Goal: Task Accomplishment & Management: Complete application form

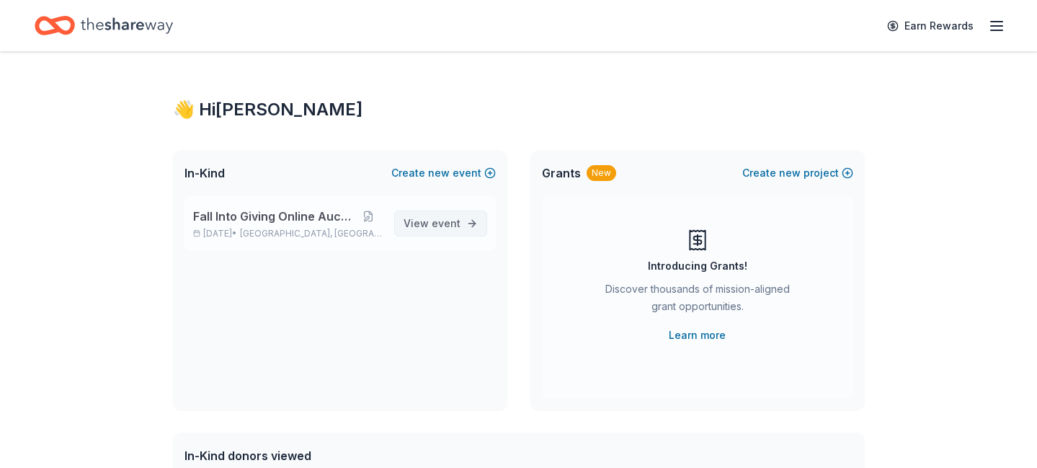
click at [448, 223] on span "event" at bounding box center [446, 223] width 29 height 12
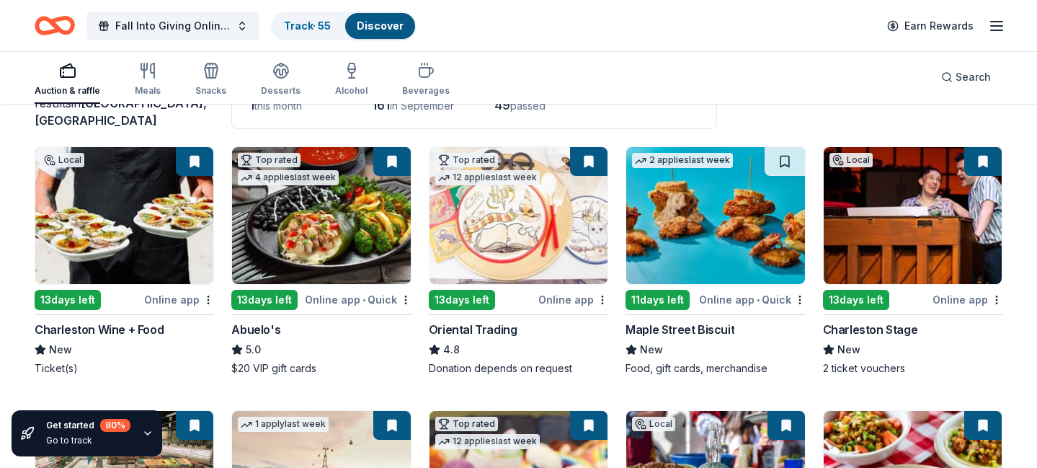
scroll to position [144, 0]
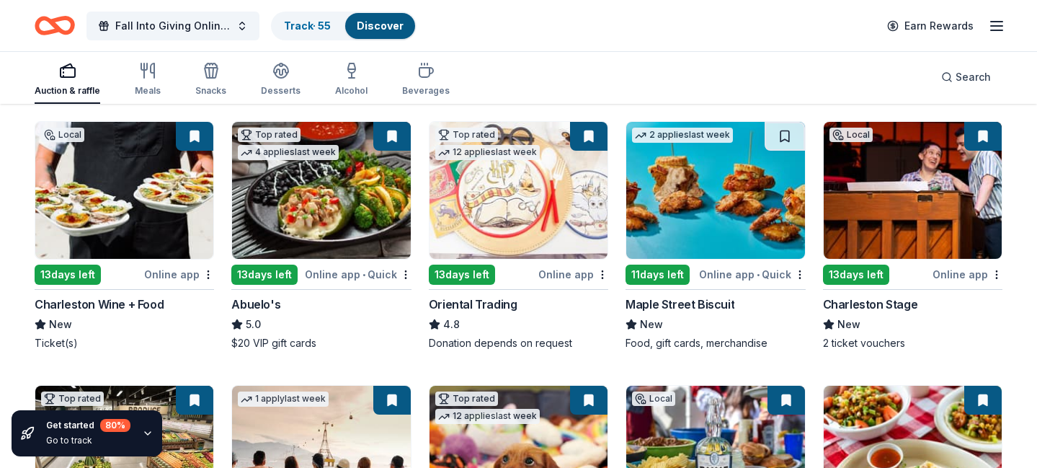
click at [670, 183] on img at bounding box center [715, 190] width 178 height 137
click at [784, 132] on button at bounding box center [784, 136] width 40 height 29
click at [724, 198] on img at bounding box center [715, 190] width 178 height 137
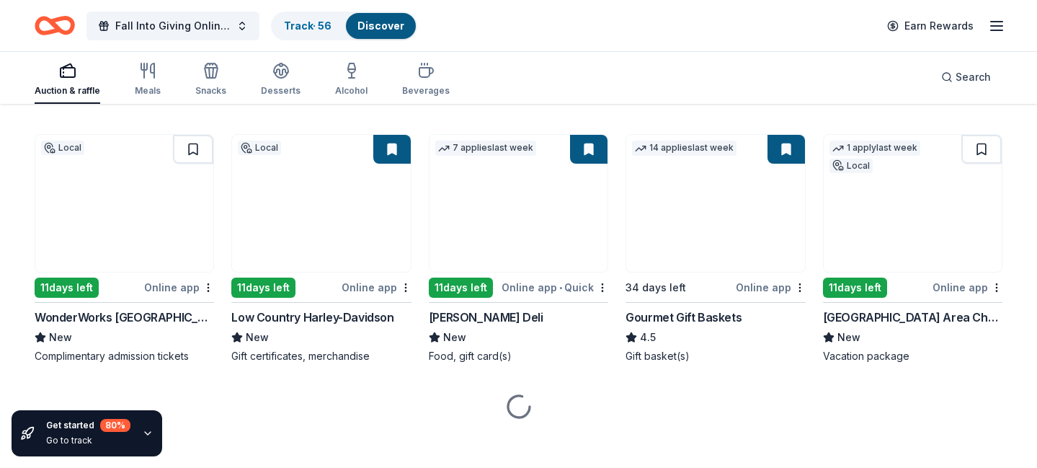
scroll to position [947, 0]
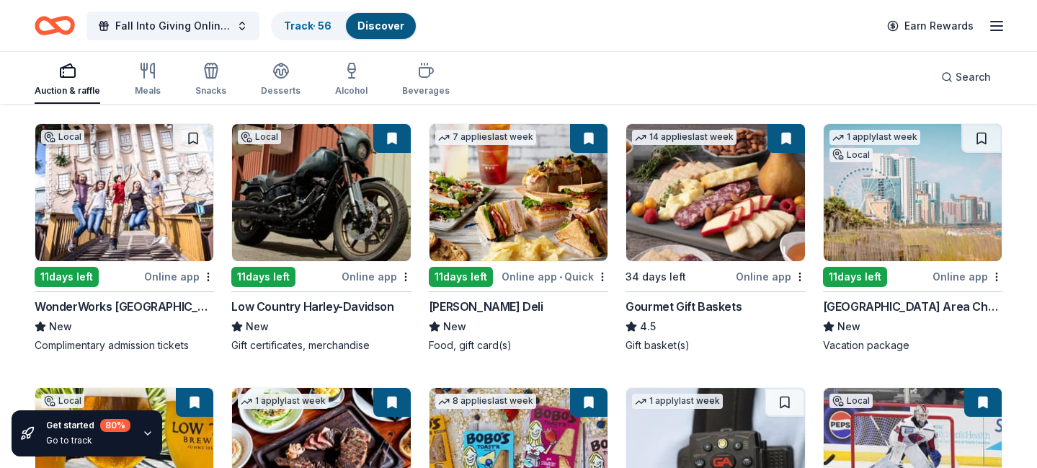
click at [162, 178] on img at bounding box center [124, 192] width 178 height 137
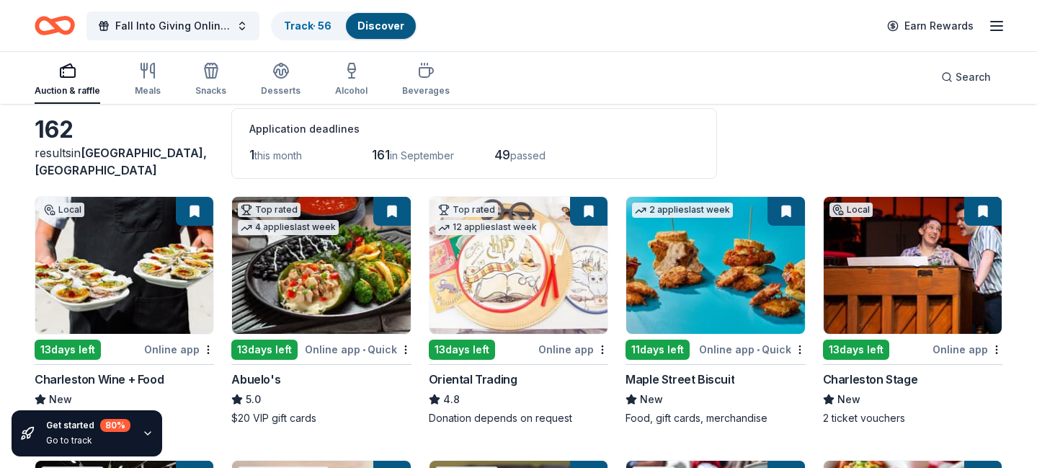
scroll to position [0, 0]
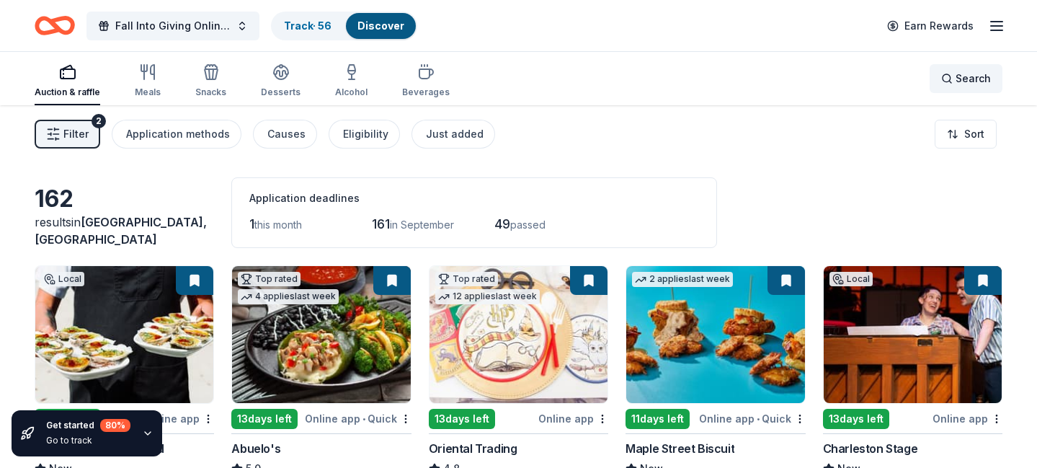
click at [960, 79] on span "Search" at bounding box center [972, 78] width 35 height 17
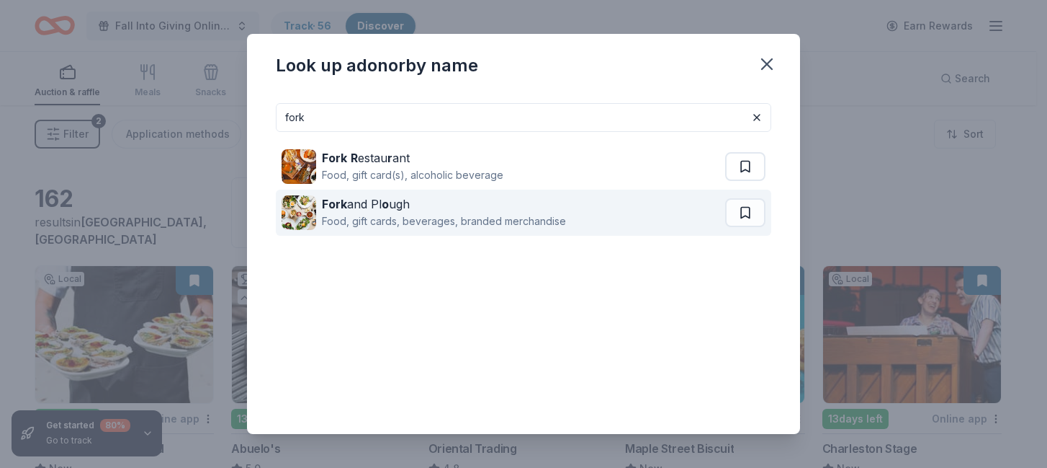
type input "fork"
click at [341, 200] on strong "Fork" at bounding box center [334, 204] width 25 height 14
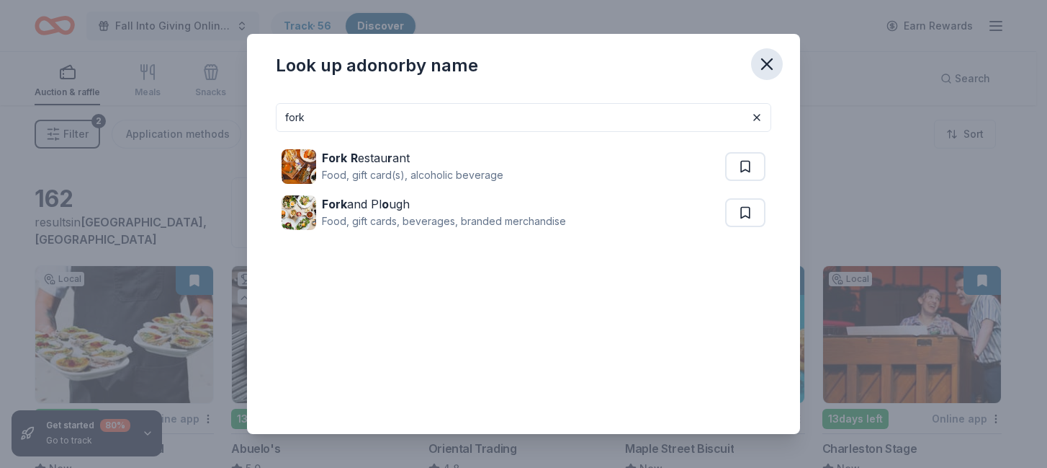
click at [767, 66] on icon "button" at bounding box center [767, 64] width 20 height 20
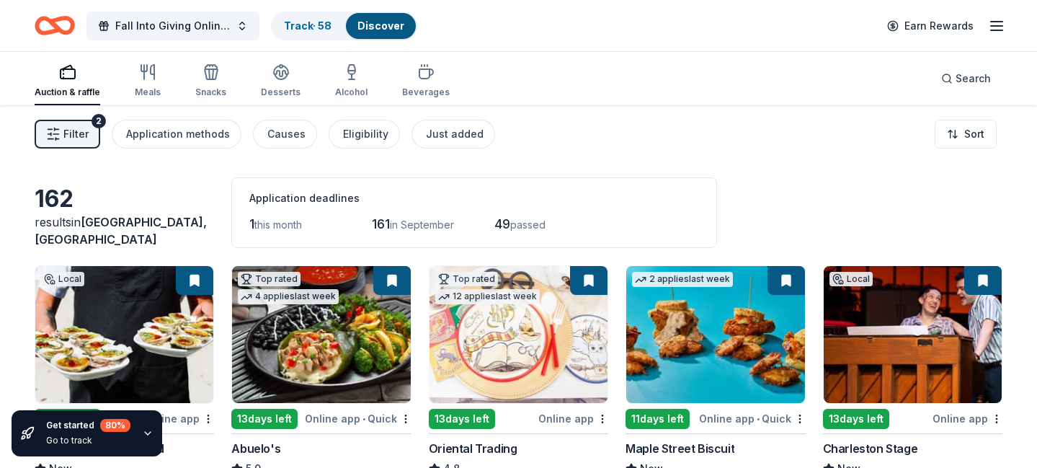
click at [71, 133] on span "Filter" at bounding box center [75, 133] width 25 height 17
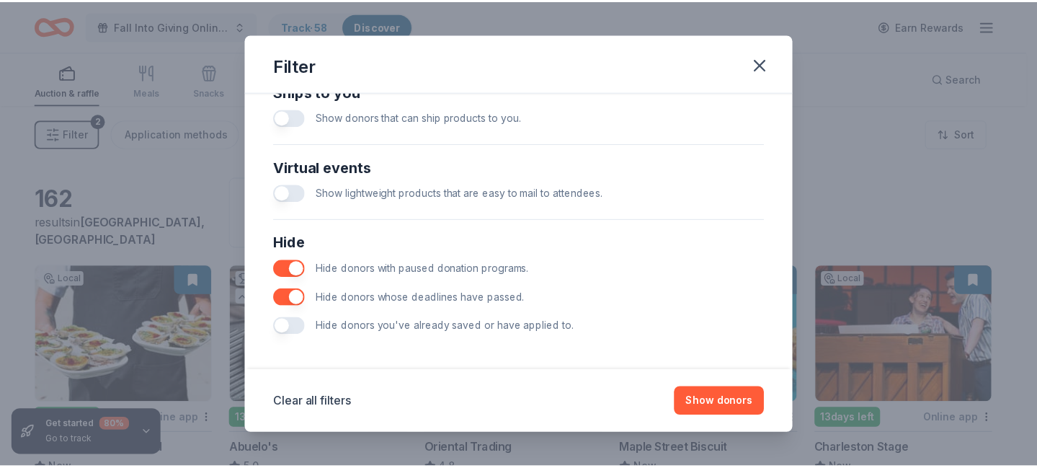
scroll to position [671, 0]
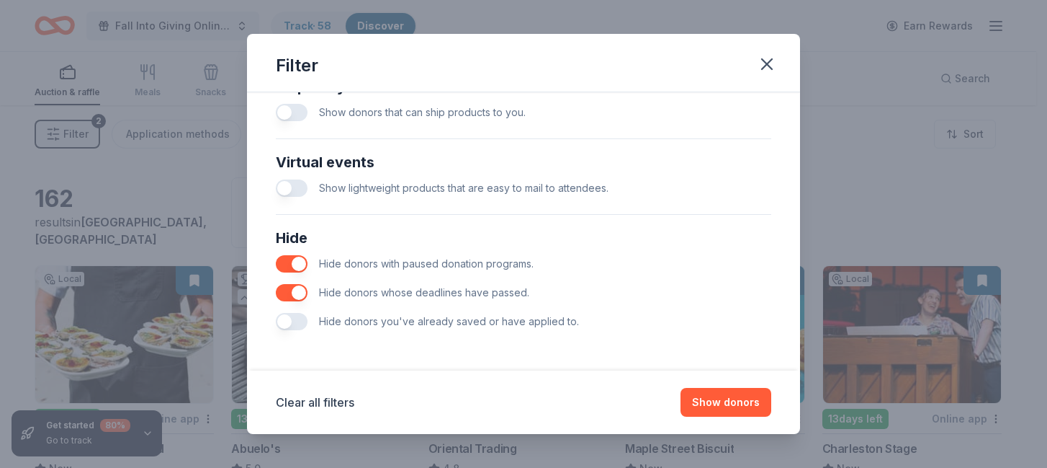
click at [292, 322] on button "button" at bounding box center [292, 321] width 32 height 17
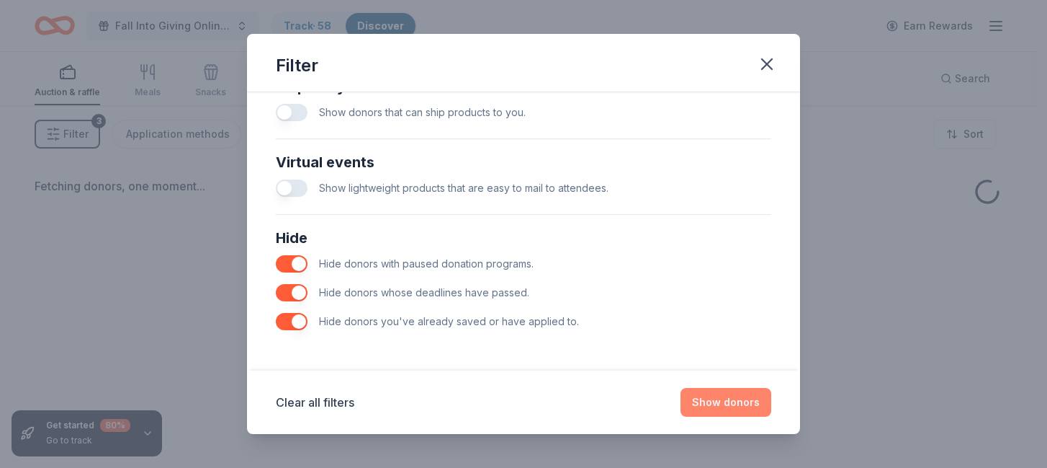
click at [733, 401] on button "Show donors" at bounding box center [726, 402] width 91 height 29
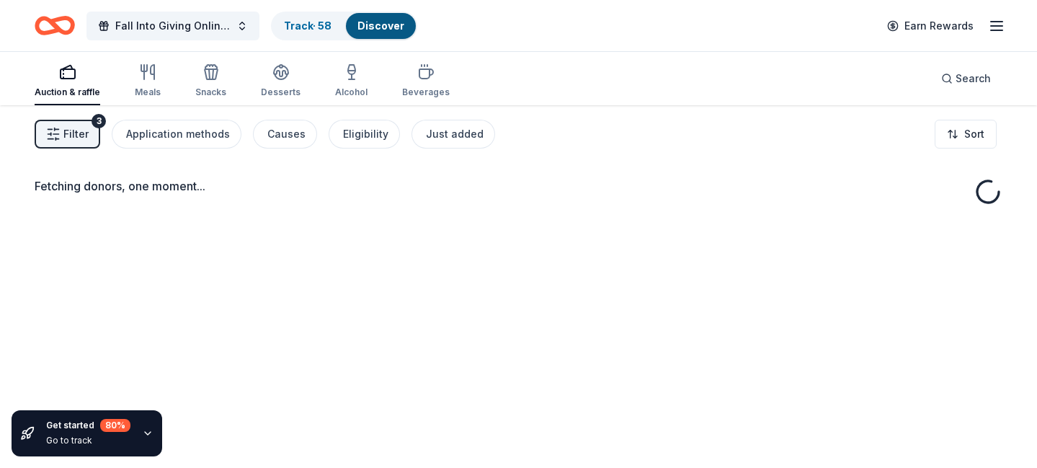
click at [63, 128] on button "Filter 3" at bounding box center [68, 134] width 66 height 29
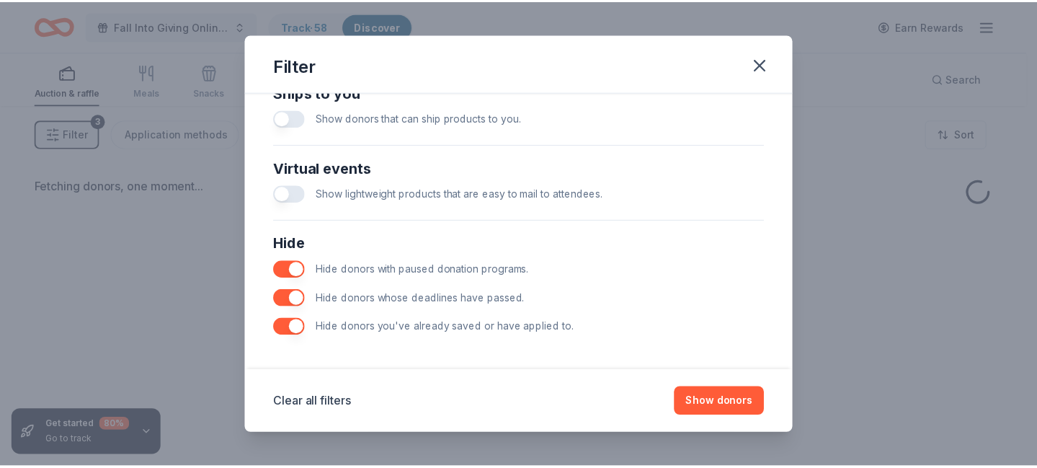
scroll to position [671, 0]
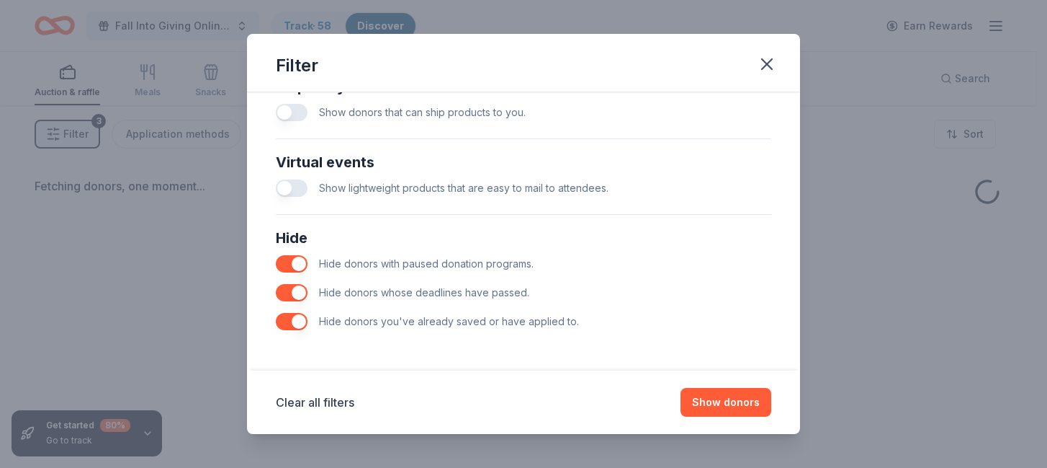
click at [289, 316] on button "button" at bounding box center [292, 321] width 32 height 17
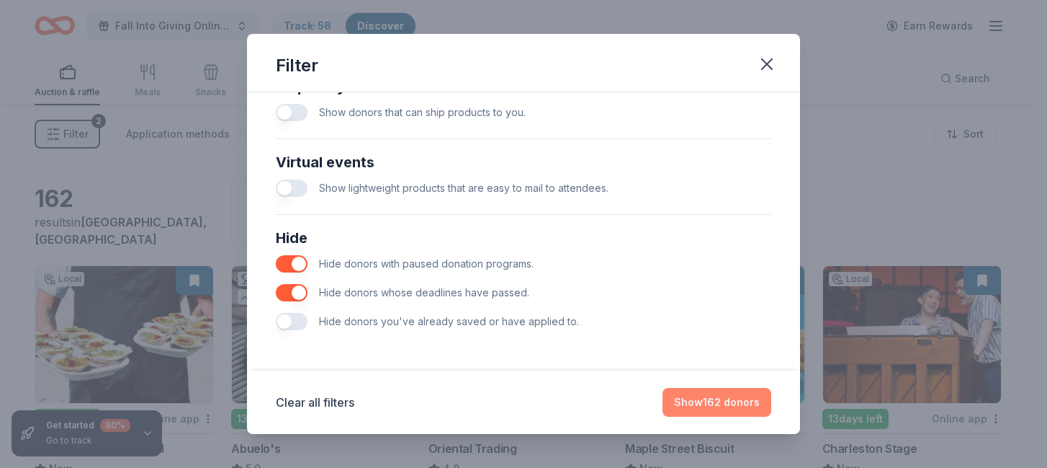
click at [707, 394] on button "Show 162 donors" at bounding box center [717, 402] width 109 height 29
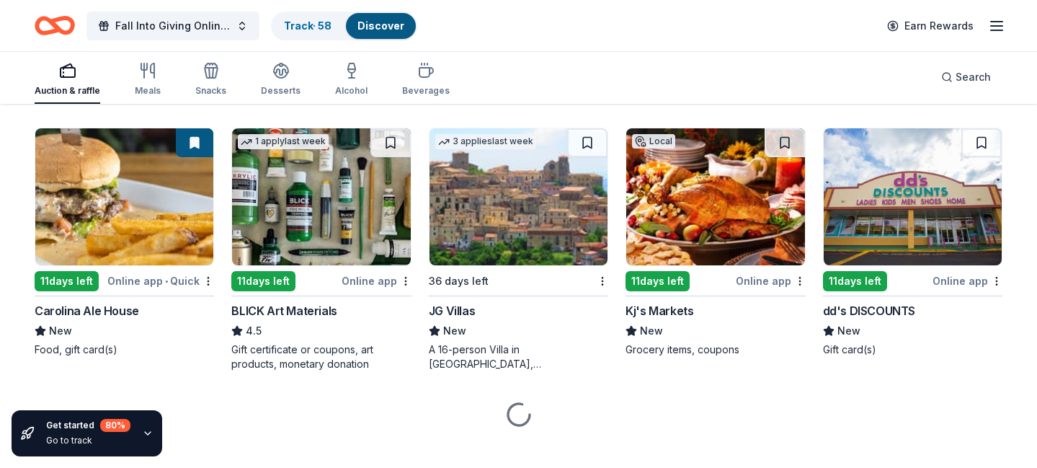
scroll to position [2601, 0]
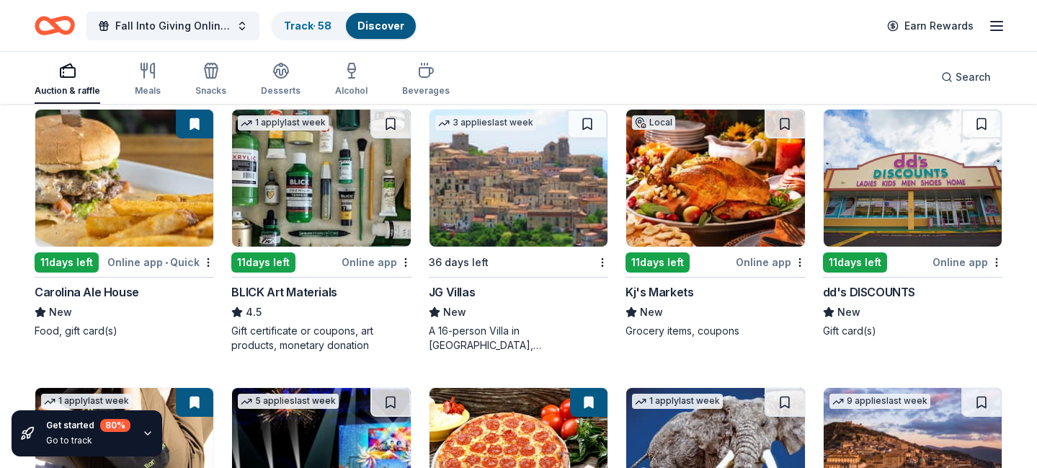
click at [146, 431] on icon "button" at bounding box center [148, 433] width 12 height 12
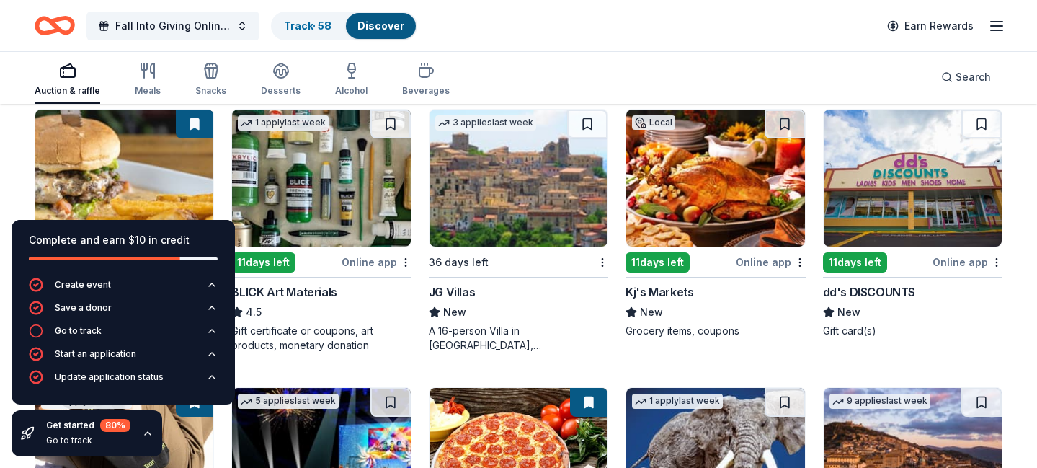
click at [939, 349] on div "11 days left Online app dd's DISCOUNTS New Gift card(s)" at bounding box center [912, 230] width 179 height 243
click at [201, 231] on div "Complete and earn $10 in credit" at bounding box center [123, 249] width 223 height 58
click at [84, 433] on div "Get started 80 % Go to track" at bounding box center [88, 433] width 84 height 29
click at [23, 429] on icon at bounding box center [27, 433] width 14 height 14
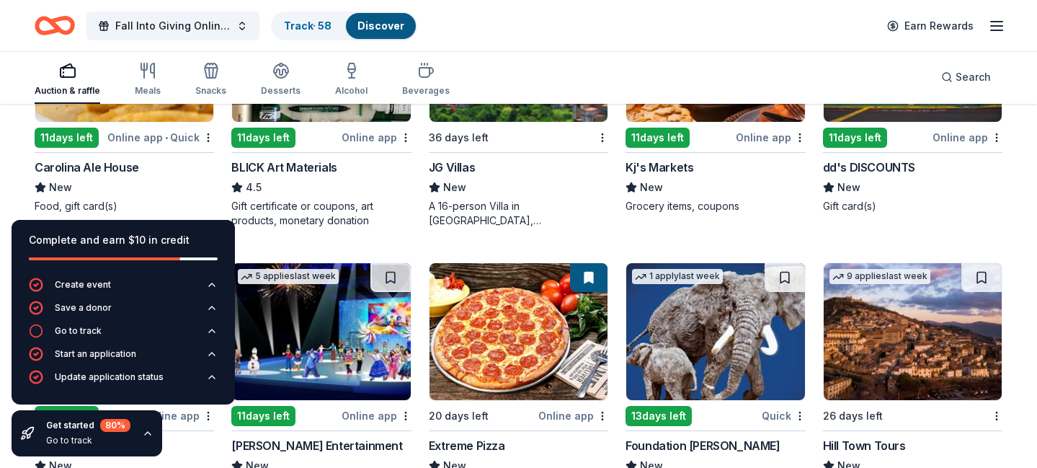
scroll to position [2745, 0]
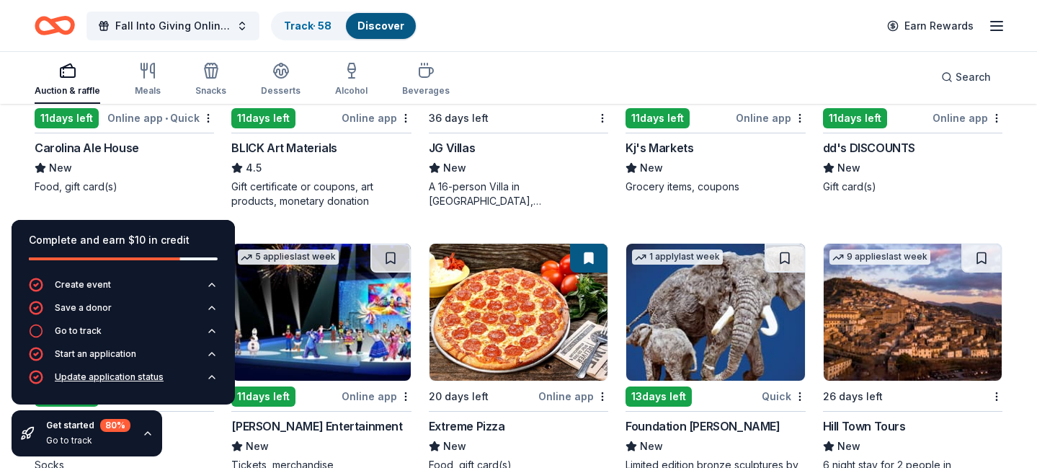
click at [215, 376] on icon "button" at bounding box center [212, 377] width 12 height 12
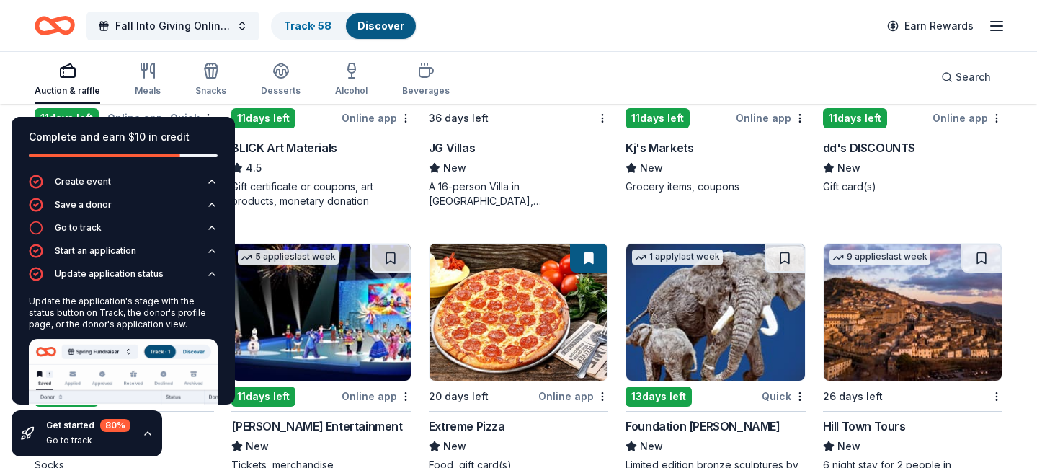
click at [535, 417] on div "Extreme Pizza" at bounding box center [518, 425] width 179 height 17
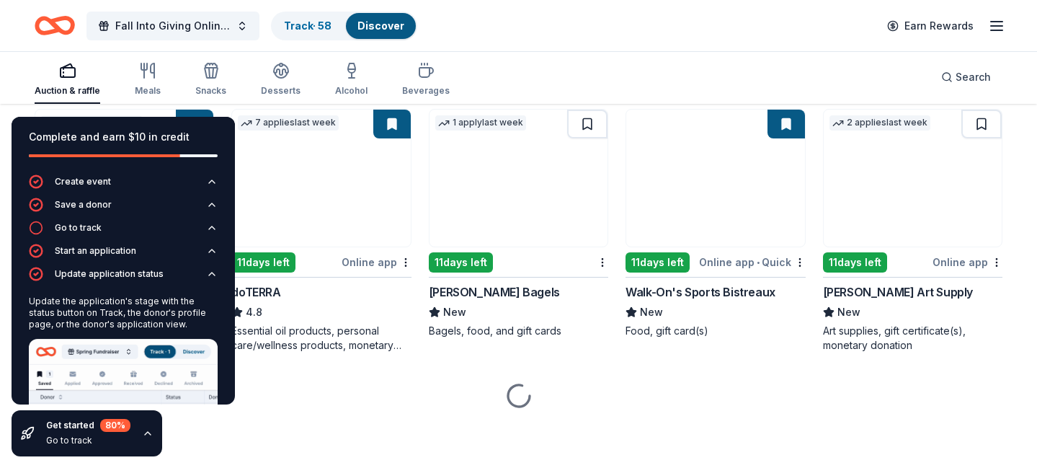
scroll to position [3085, 0]
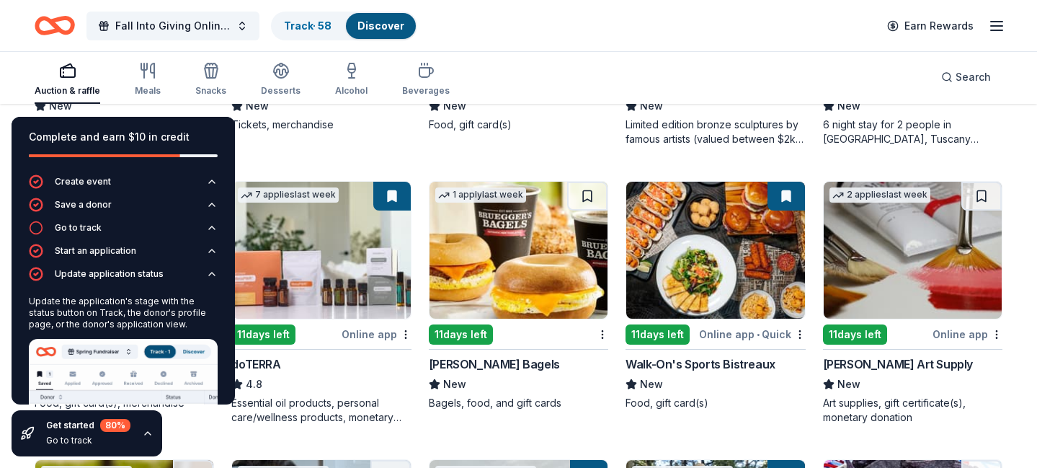
click at [498, 272] on img at bounding box center [518, 250] width 178 height 137
drag, startPoint x: 524, startPoint y: 66, endPoint x: 541, endPoint y: 63, distance: 17.4
click at [526, 66] on div "Auction & raffle Meals Snacks Desserts Alcohol Beverages Search" at bounding box center [518, 76] width 967 height 53
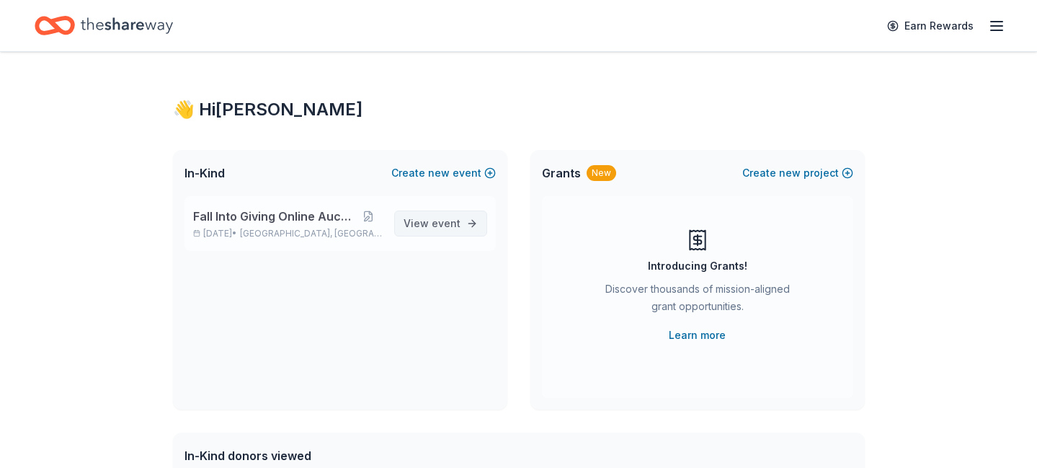
click at [442, 218] on span "event" at bounding box center [446, 223] width 29 height 12
click at [444, 224] on span "event" at bounding box center [446, 223] width 29 height 12
click at [442, 220] on span "event" at bounding box center [446, 223] width 29 height 12
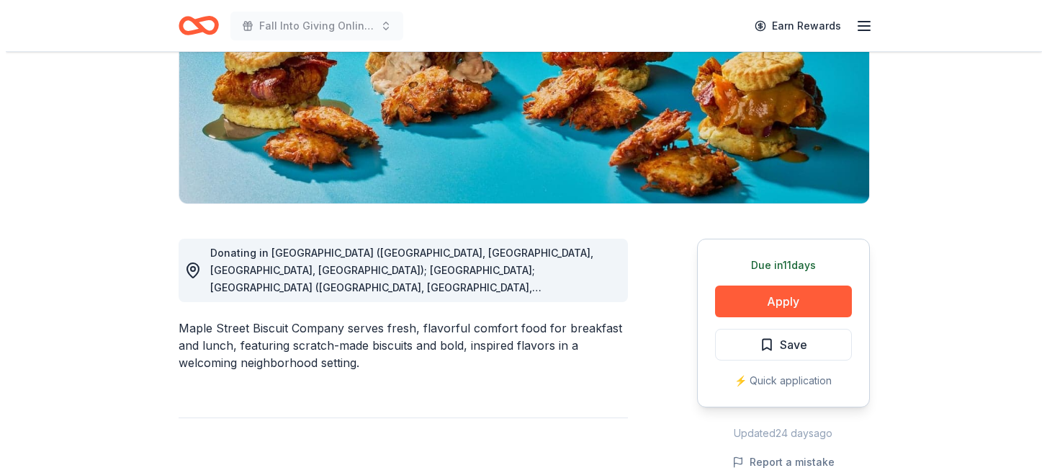
scroll to position [360, 0]
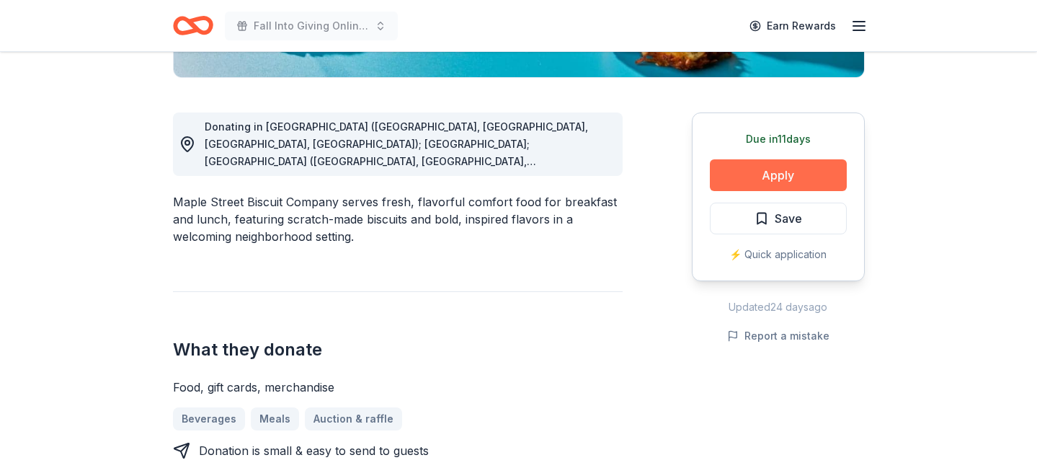
click at [766, 168] on button "Apply" at bounding box center [778, 175] width 137 height 32
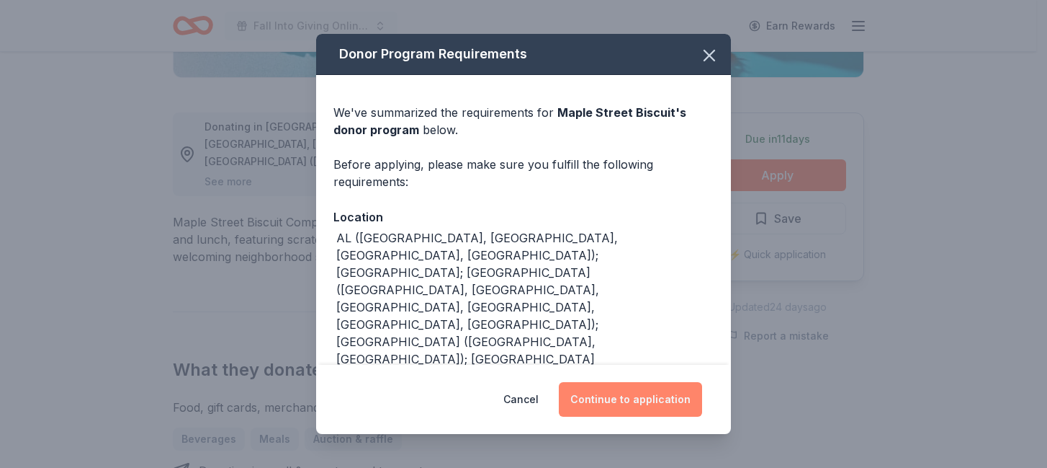
drag, startPoint x: 644, startPoint y: 391, endPoint x: 653, endPoint y: 389, distance: 8.9
click at [644, 391] on button "Continue to application" at bounding box center [630, 399] width 143 height 35
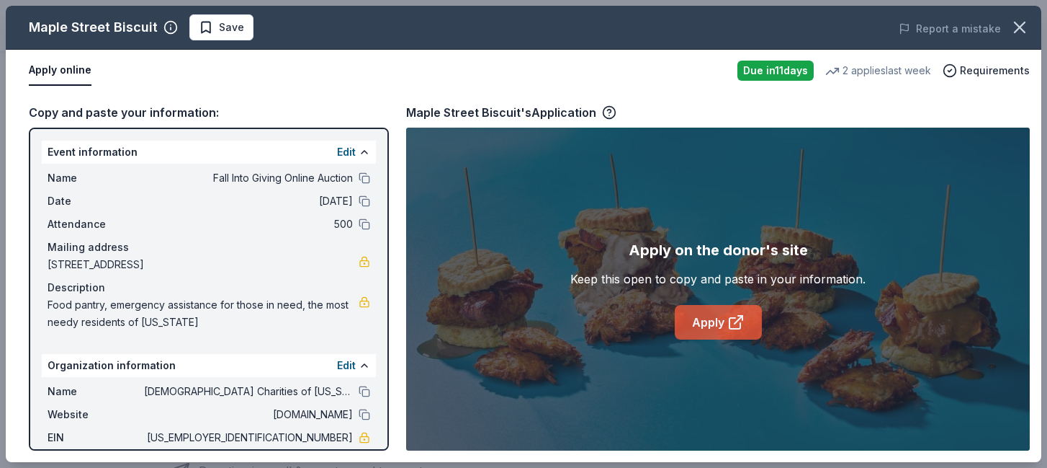
click at [714, 312] on link "Apply" at bounding box center [718, 322] width 87 height 35
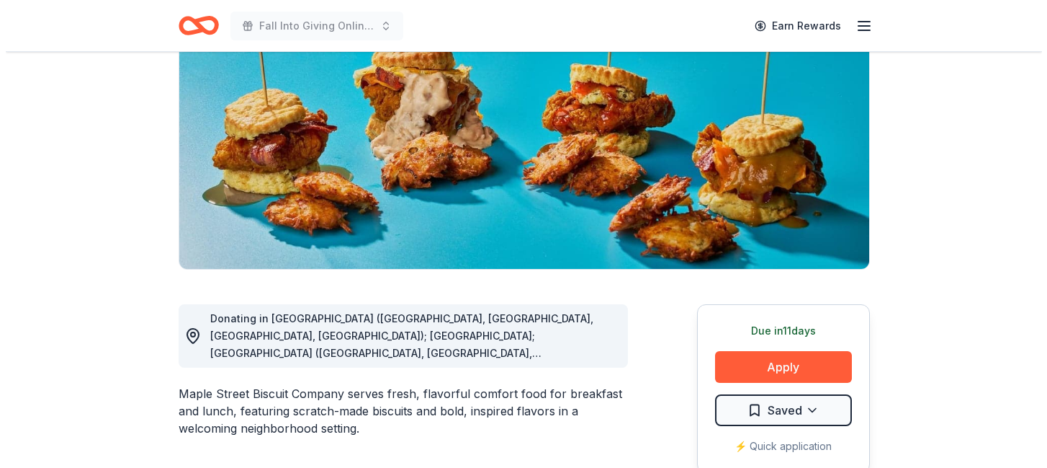
scroll to position [216, 0]
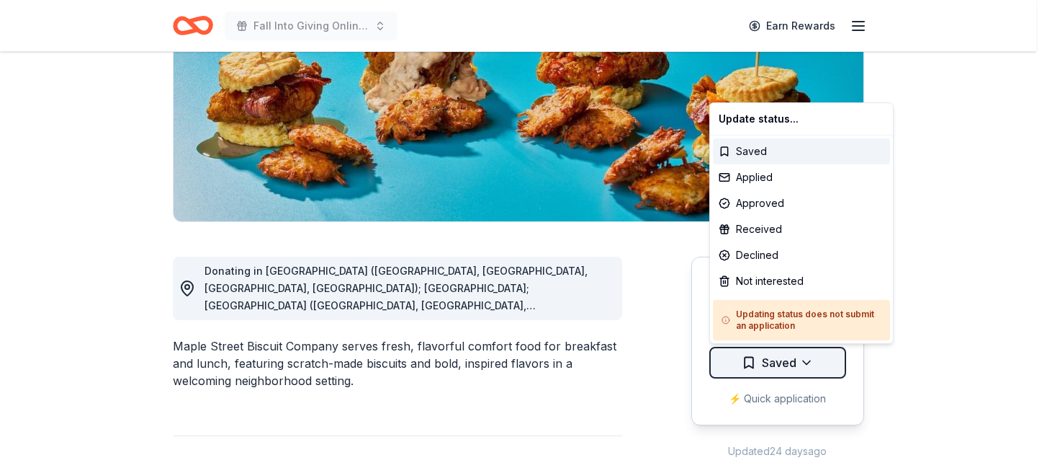
click at [807, 251] on html "Fall Into Giving Online Auction Earn Rewards Due [DATE] Share [GEOGRAPHIC_DATA]…" at bounding box center [523, 18] width 1047 height 468
click at [775, 174] on div "Applied" at bounding box center [801, 177] width 177 height 26
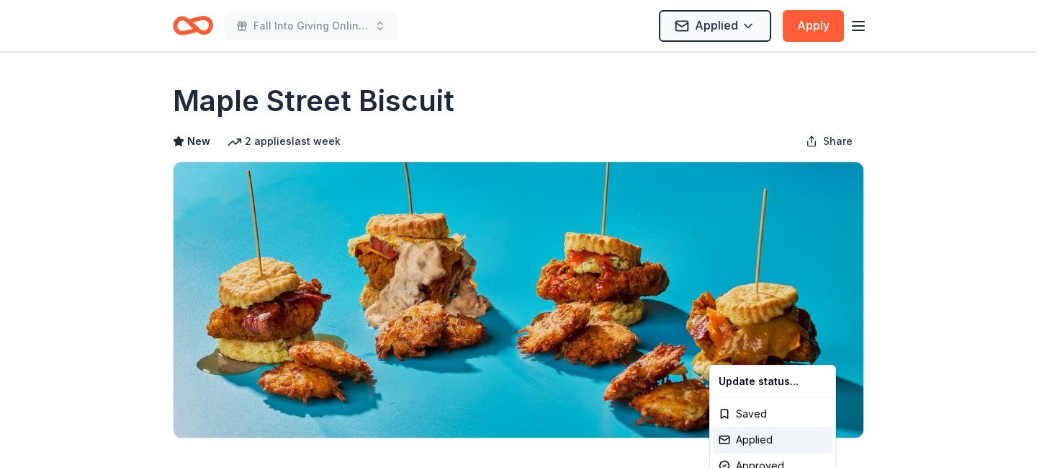
scroll to position [0, 0]
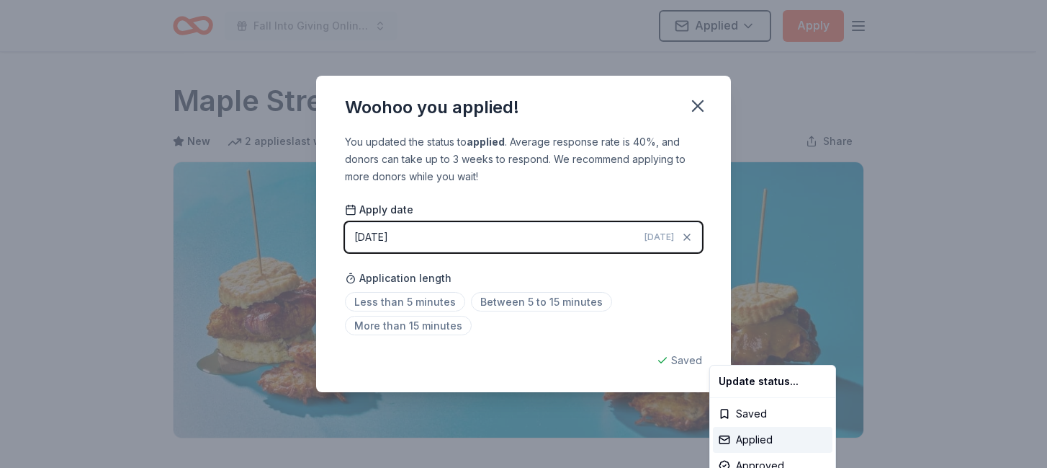
click at [421, 299] on html "Fall Into Giving Online Auction Applied Apply Due in 11 days Share Maple Street…" at bounding box center [523, 234] width 1047 height 468
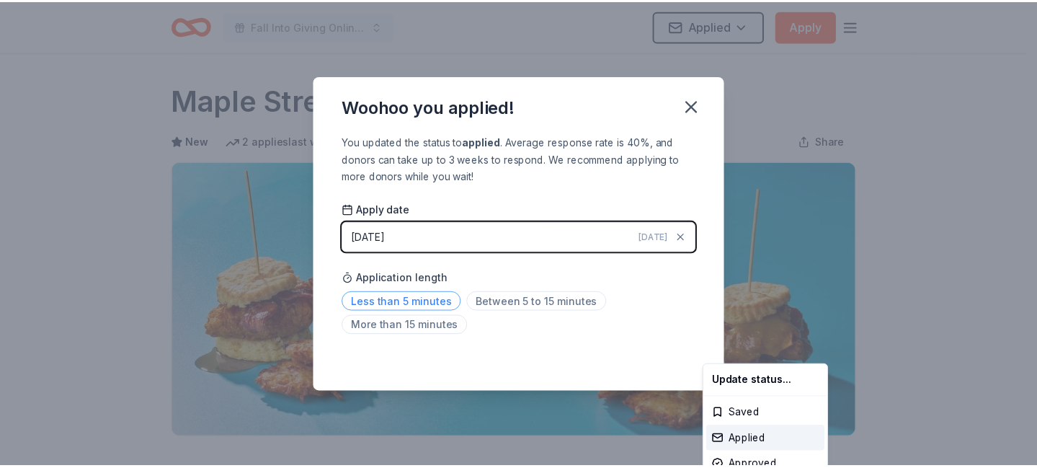
scroll to position [345, 0]
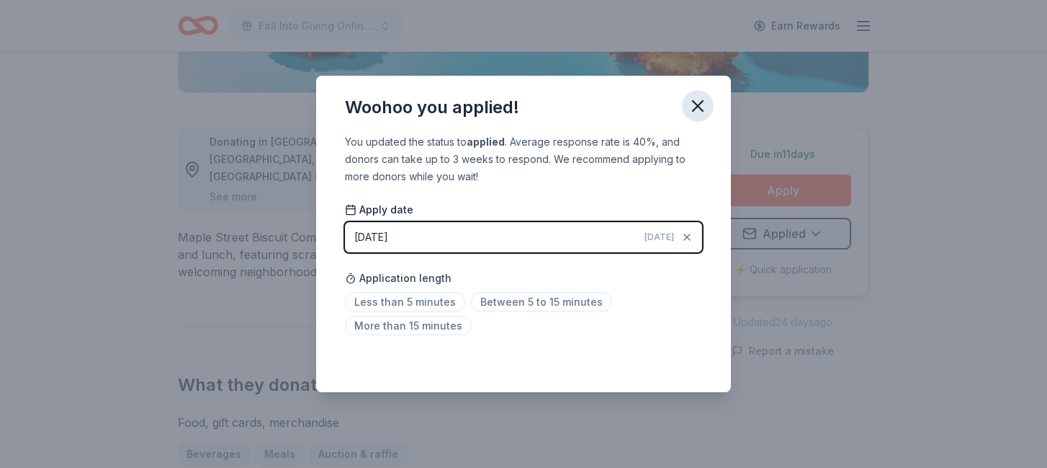
click at [700, 105] on icon "button" at bounding box center [698, 106] width 20 height 20
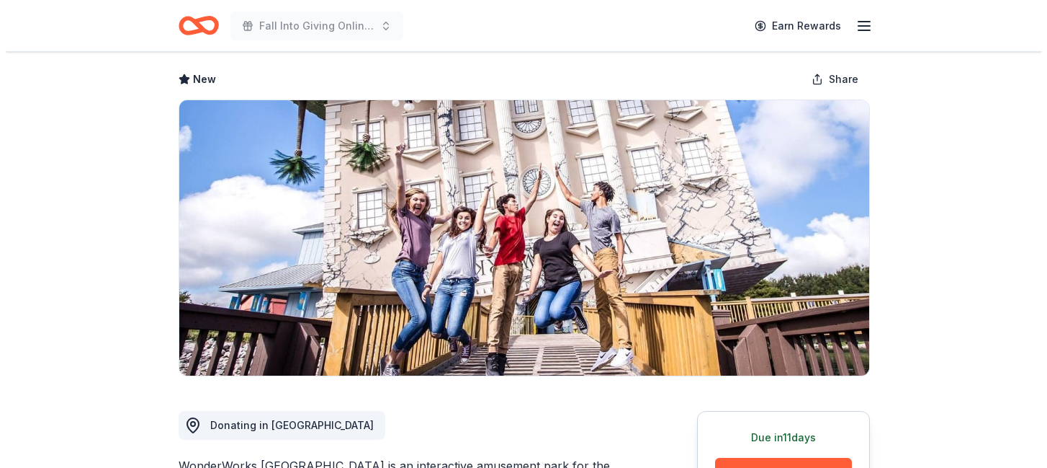
scroll to position [216, 0]
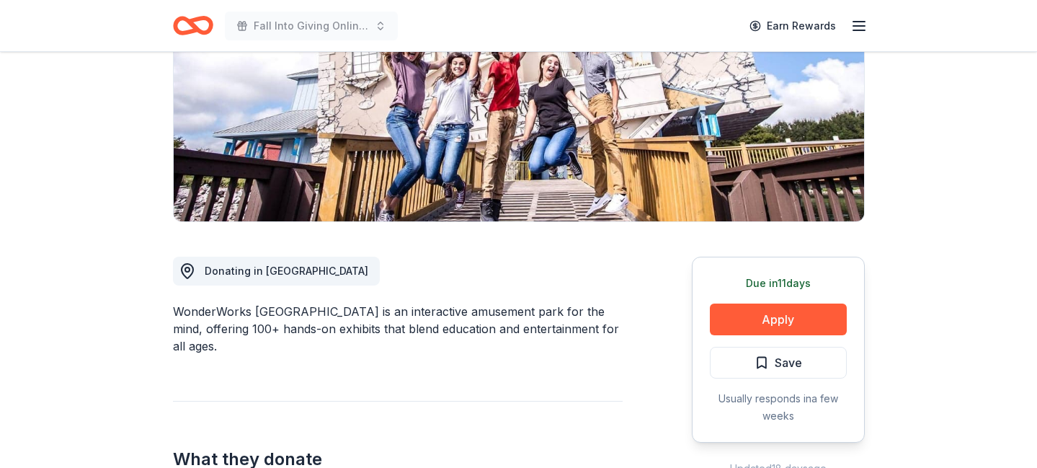
drag, startPoint x: 774, startPoint y: 367, endPoint x: 767, endPoint y: 357, distance: 12.4
click at [774, 366] on span "Save" at bounding box center [787, 362] width 27 height 19
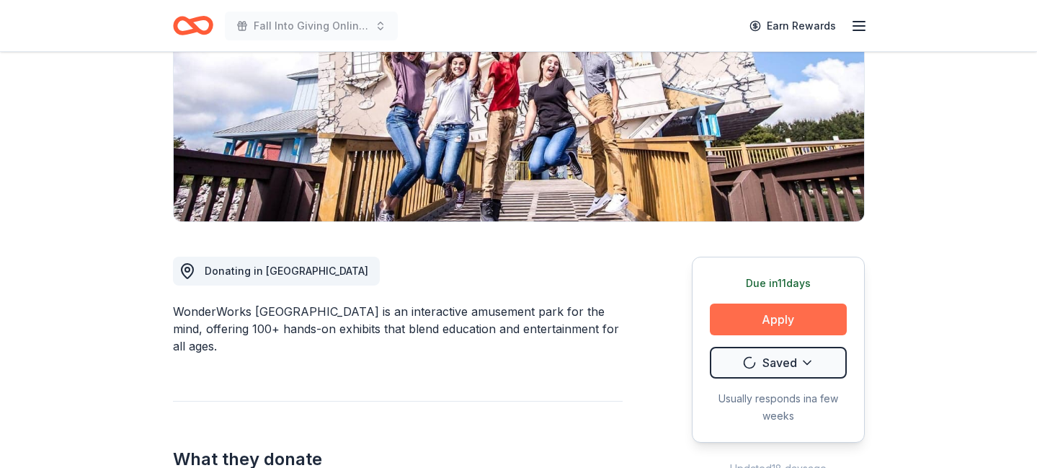
click at [764, 313] on button "Apply" at bounding box center [778, 319] width 137 height 32
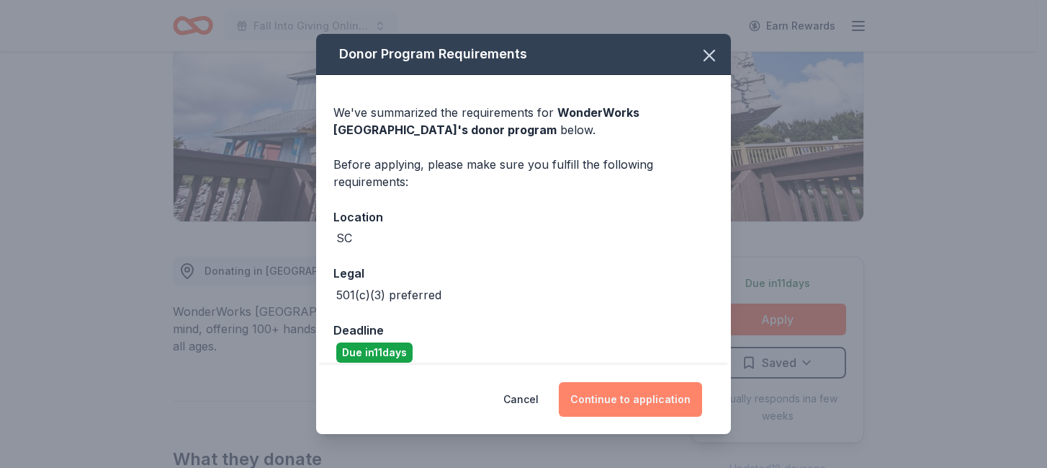
click at [630, 401] on button "Continue to application" at bounding box center [630, 399] width 143 height 35
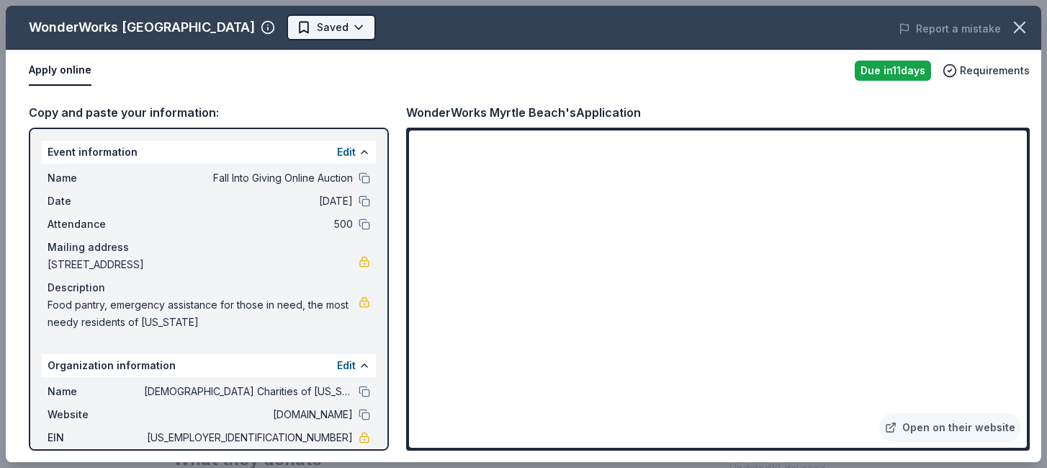
click at [303, 24] on body "Fall Into Giving Online Auction Earn Rewards Due in 11 days Share WonderWorks M…" at bounding box center [518, 18] width 1037 height 468
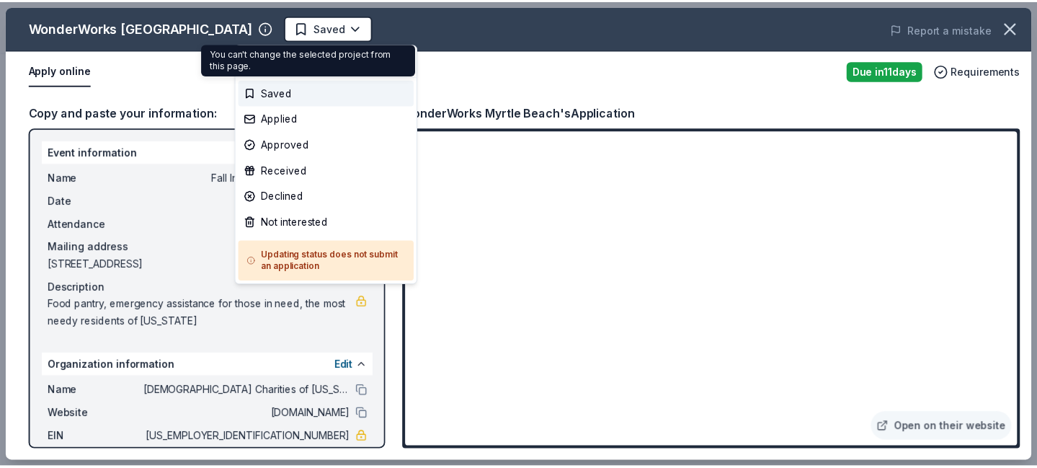
scroll to position [0, 0]
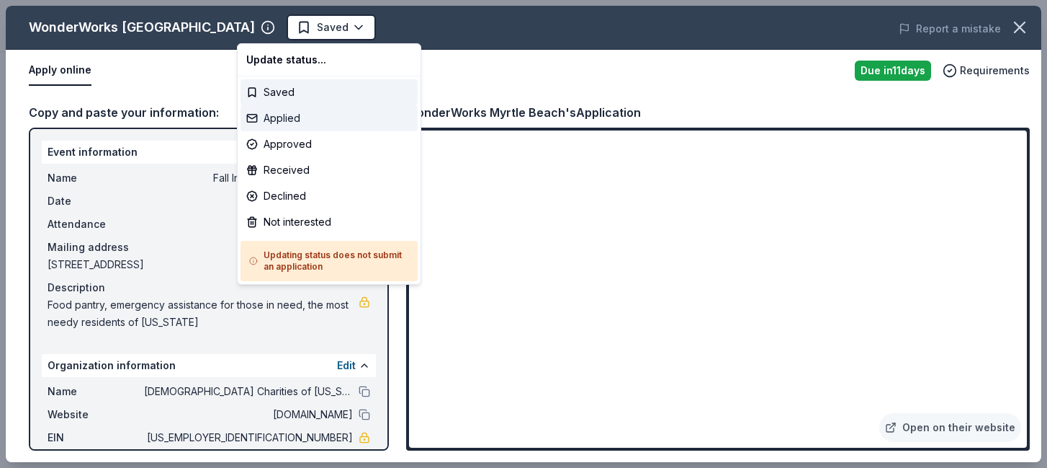
click at [292, 115] on div "Applied" at bounding box center [329, 118] width 177 height 26
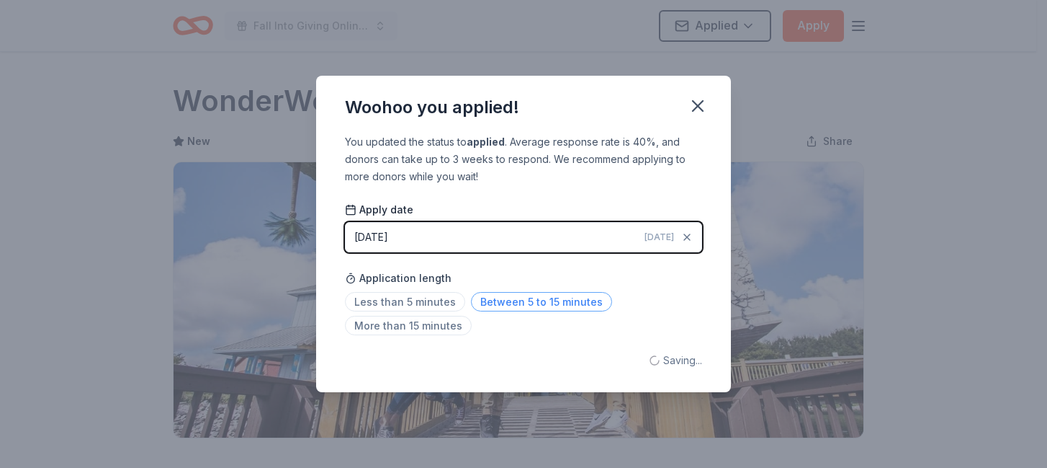
click at [532, 300] on span "Between 5 to 15 minutes" at bounding box center [541, 301] width 141 height 19
click at [699, 104] on icon "button" at bounding box center [698, 106] width 10 height 10
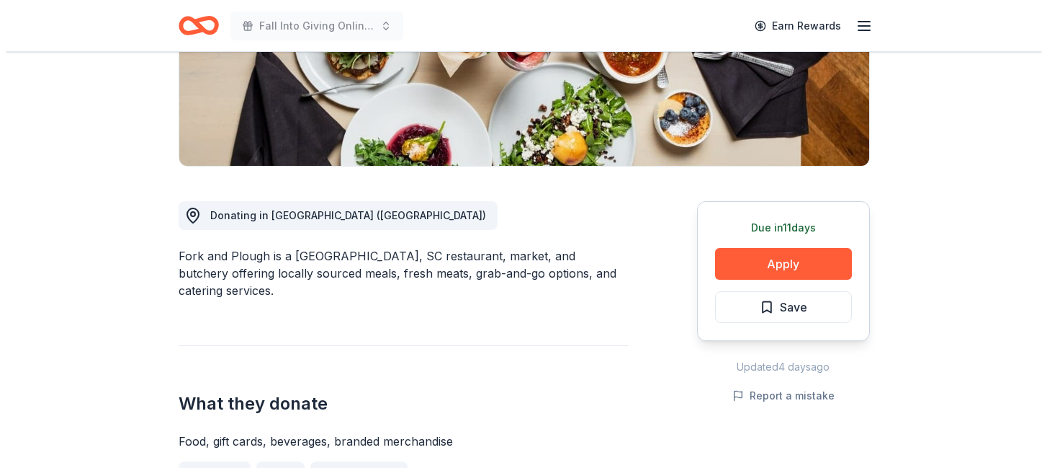
scroll to position [360, 0]
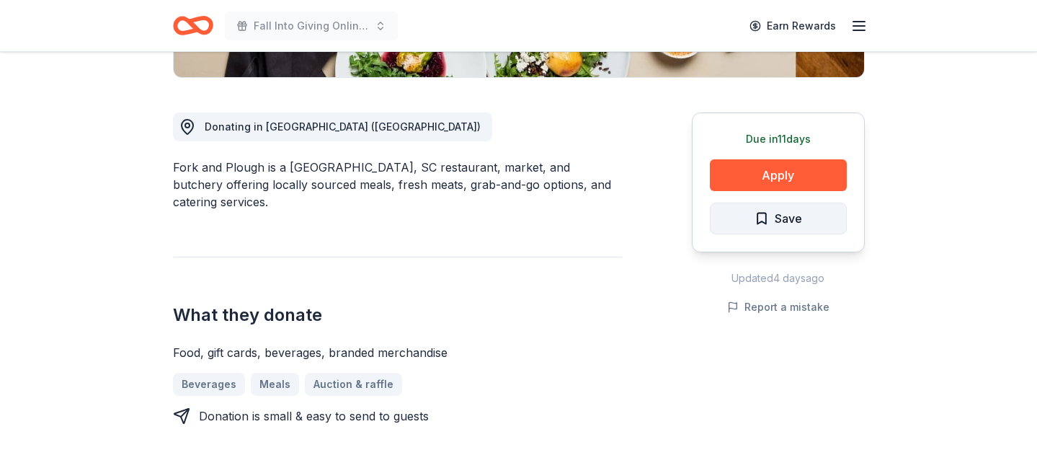
click at [772, 212] on span "Save" at bounding box center [778, 218] width 48 height 19
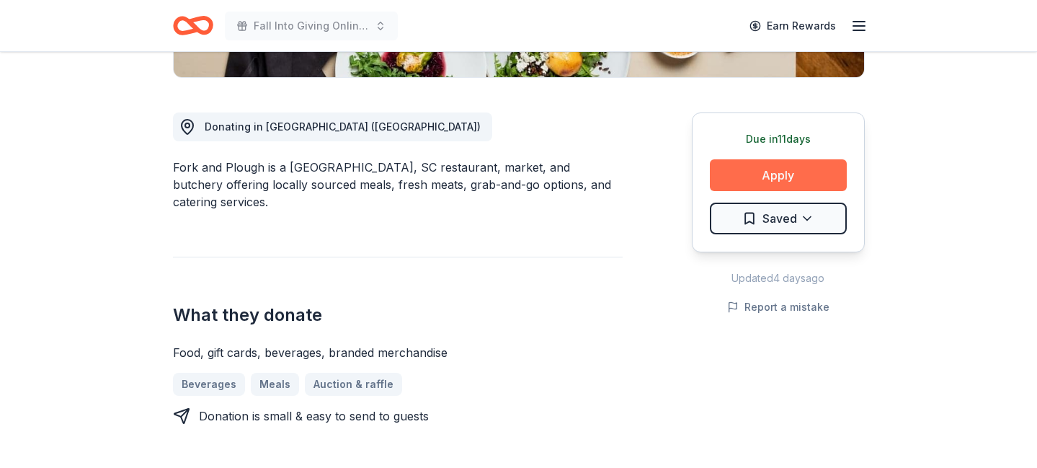
click at [766, 170] on button "Apply" at bounding box center [778, 175] width 137 height 32
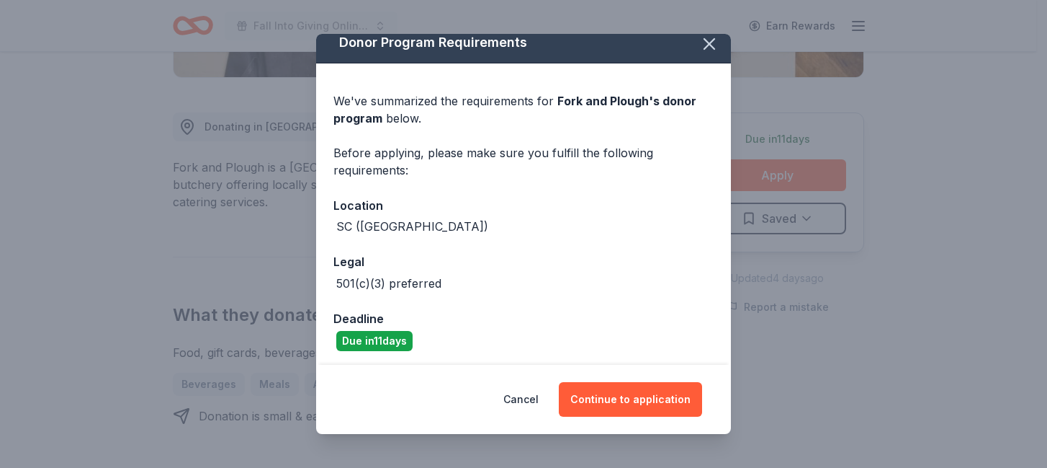
scroll to position [15, 0]
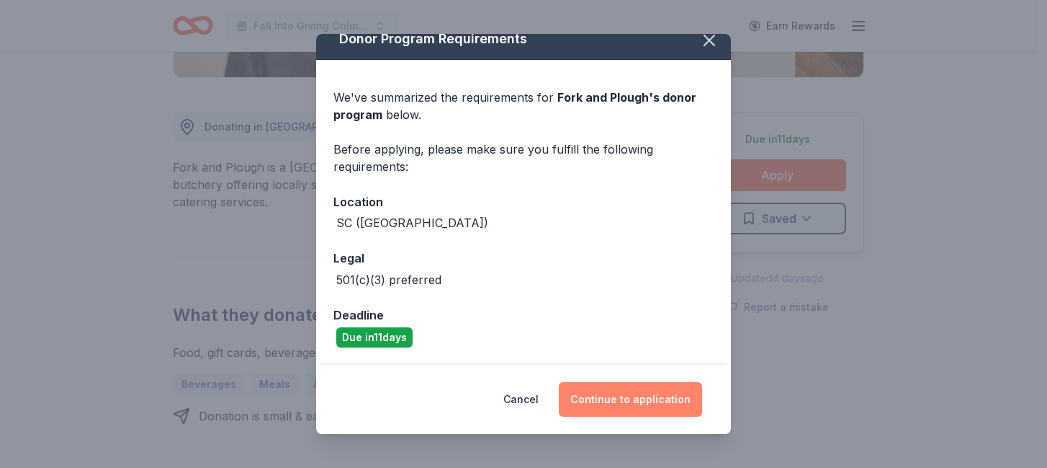
click at [630, 396] on button "Continue to application" at bounding box center [630, 399] width 143 height 35
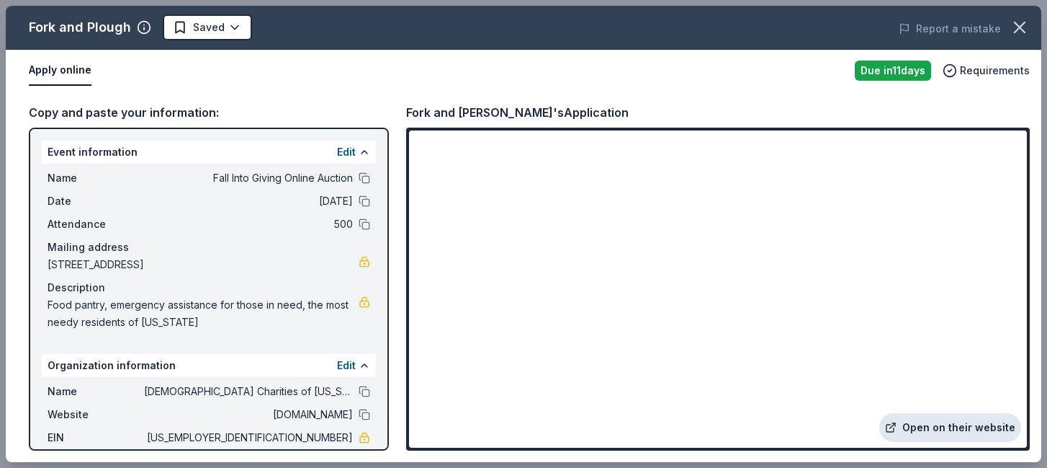
click at [938, 424] on link "Open on their website" at bounding box center [951, 427] width 142 height 29
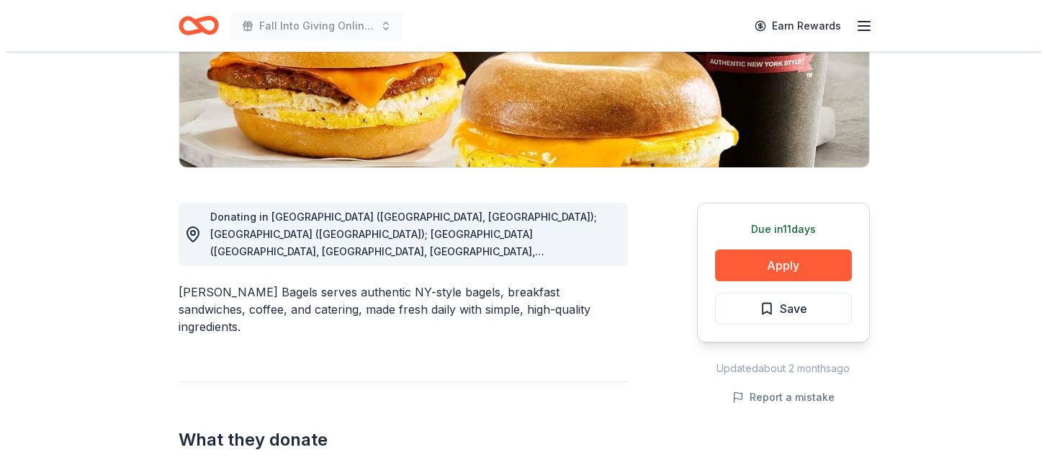
scroll to position [216, 0]
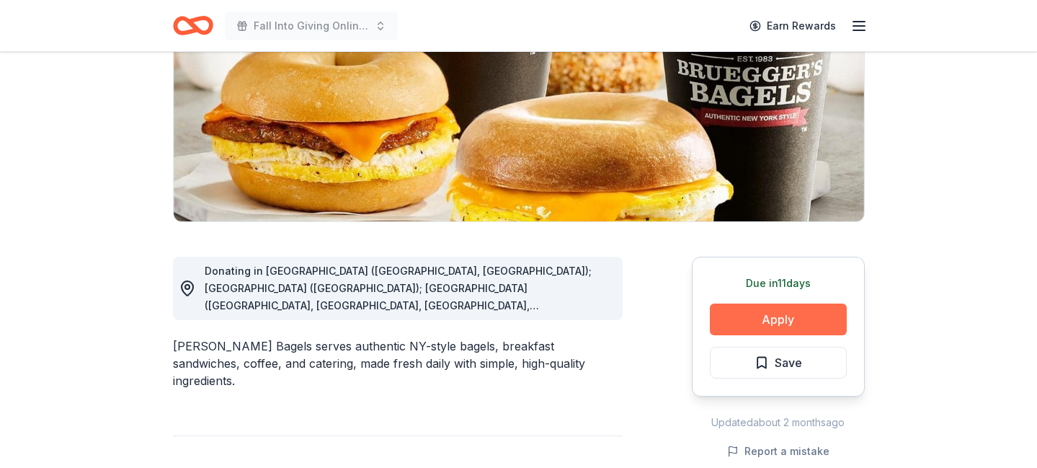
click at [754, 322] on button "Apply" at bounding box center [778, 319] width 137 height 32
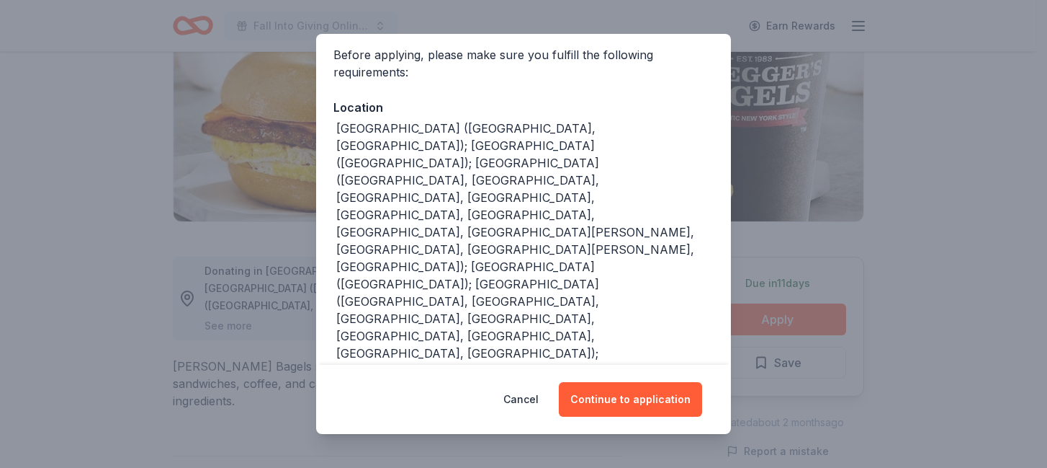
scroll to position [144, 0]
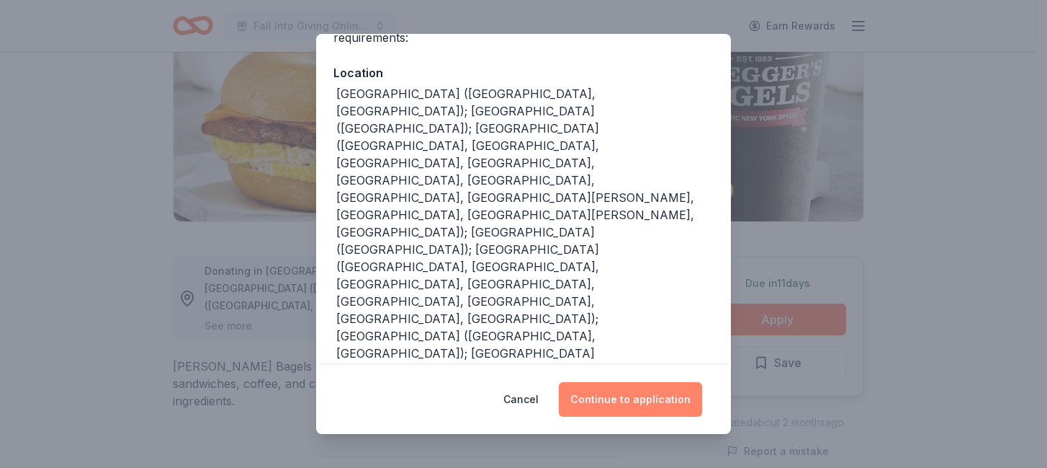
click at [619, 399] on button "Continue to application" at bounding box center [630, 399] width 143 height 35
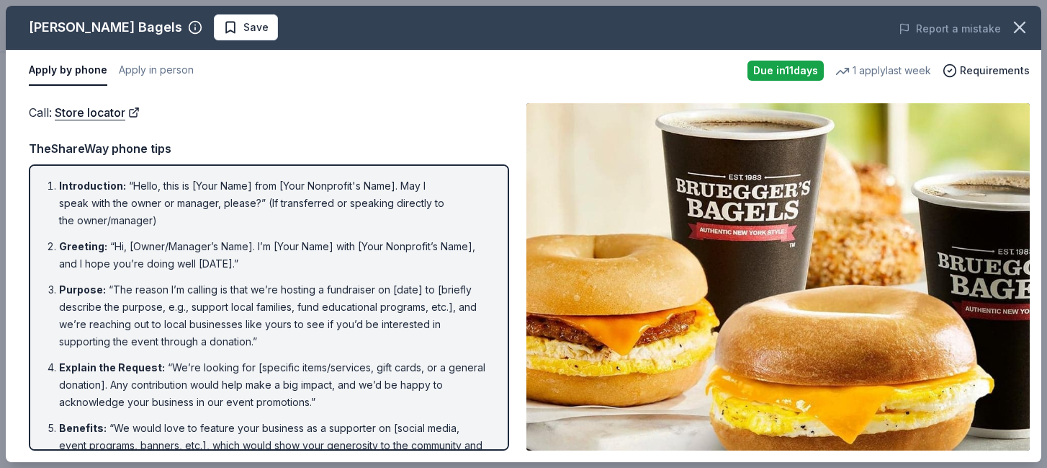
scroll to position [72, 0]
